Goal: Transaction & Acquisition: Purchase product/service

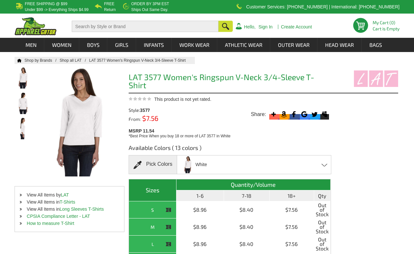
click at [245, 160] on div "White Black - Closeout Charcoal - Closeout Fuchsia - Closeout Heather - Closeou…" at bounding box center [254, 164] width 154 height 19
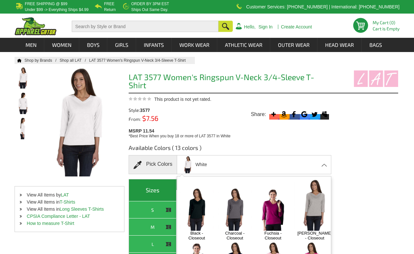
click at [354, 170] on div "Available Colors ( 13 colors ) Pick Colors White Black - Closeout Charcoal - Cl…" at bounding box center [263, 228] width 269 height 179
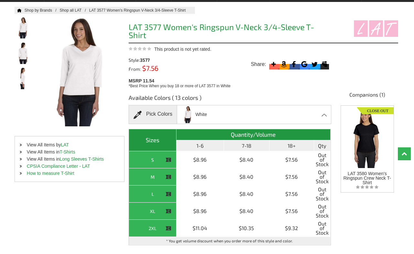
scroll to position [65, 0]
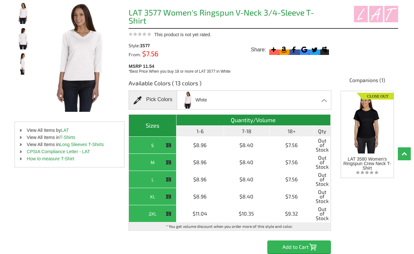
click at [322, 99] on span at bounding box center [324, 100] width 6 height 3
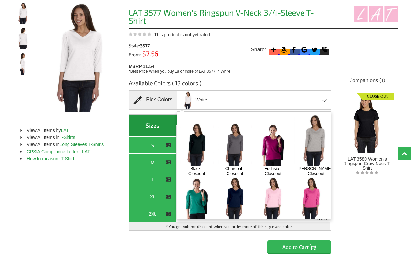
click at [214, 186] on img at bounding box center [197, 198] width 34 height 42
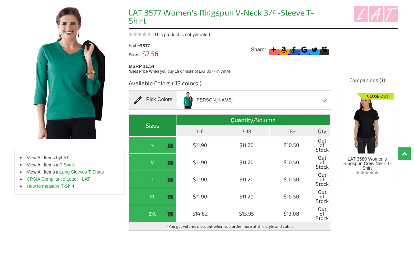
click at [324, 94] on div "[PERSON_NAME] Black - Closeout Charcoal - Closeout Fuchsia - Closeout Heather -…" at bounding box center [254, 99] width 154 height 19
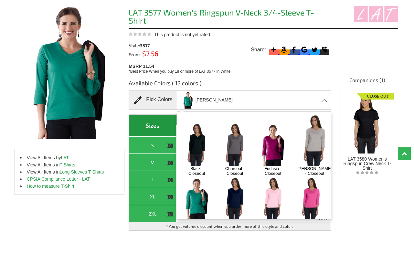
click at [239, 129] on img at bounding box center [235, 144] width 34 height 42
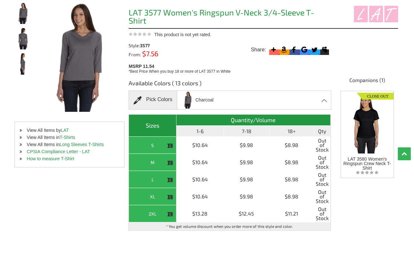
click at [324, 94] on div "Charcoal Black - Closeout Charcoal - Closeout Fuchsia - Closeout Heather - Clos…" at bounding box center [254, 99] width 154 height 19
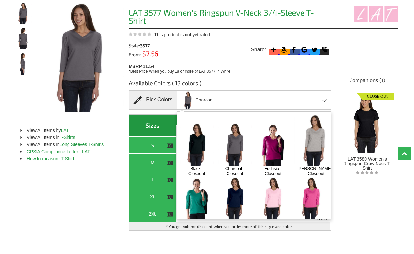
click at [252, 205] on img at bounding box center [235, 198] width 34 height 42
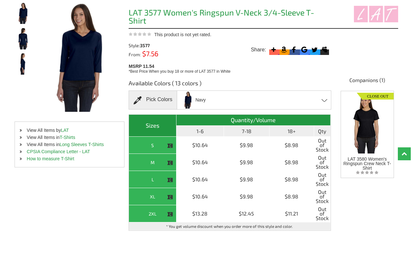
click at [279, 79] on h3 "Available Colors ( 13 colors )" at bounding box center [230, 84] width 202 height 11
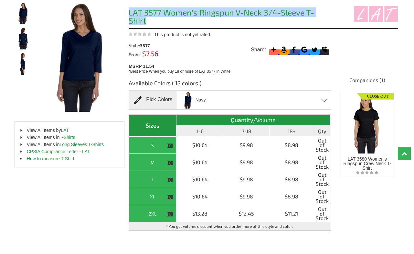
drag, startPoint x: 330, startPoint y: 15, endPoint x: 128, endPoint y: 15, distance: 201.3
click at [128, 15] on div "Home Shop by Brands Shop all LAT LAT 3577 Women's Ringspun V-Neck 3/4-Sleeve T-…" at bounding box center [207, 136] width 385 height 289
copy h1 "LAT 3577 Women's Ringspun V-Neck 3/4-Sleeve T-Shirt"
